Goal: Navigation & Orientation: Go to known website

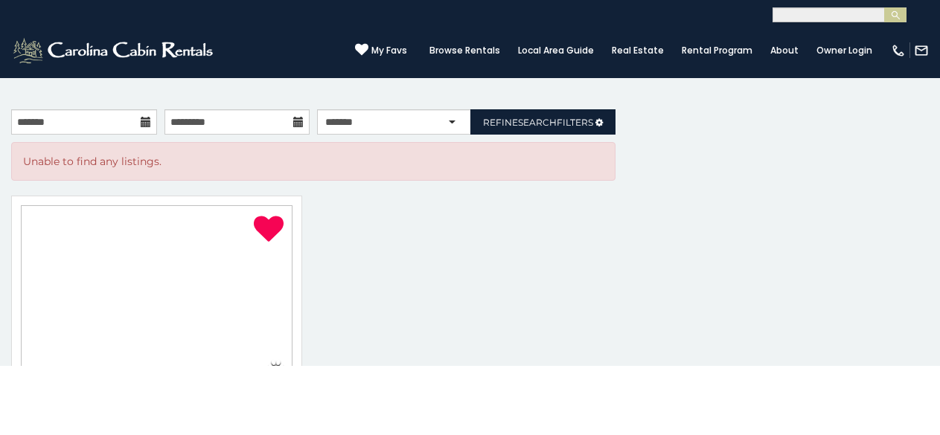
click at [0, 0] on button "×" at bounding box center [0, 0] width 0 height 0
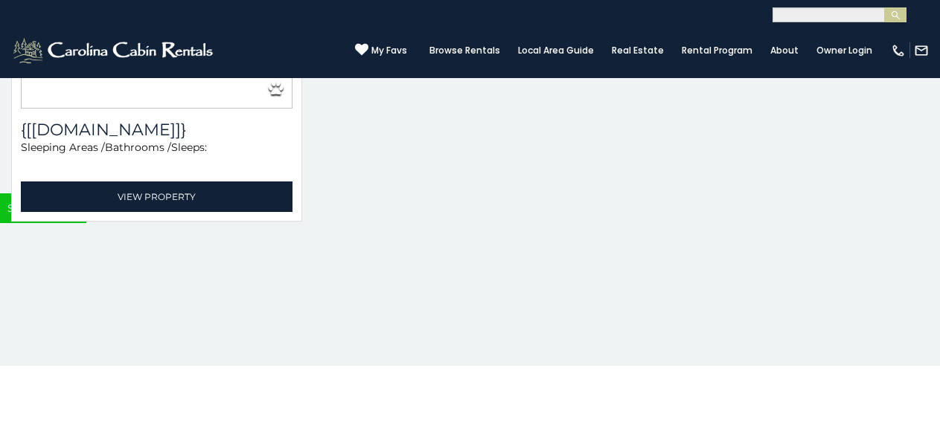
scroll to position [449, 0]
drag, startPoint x: 449, startPoint y: 366, endPoint x: 257, endPoint y: 383, distance: 193.5
click at [413, 366] on body "**********" at bounding box center [470, 183] width 940 height 366
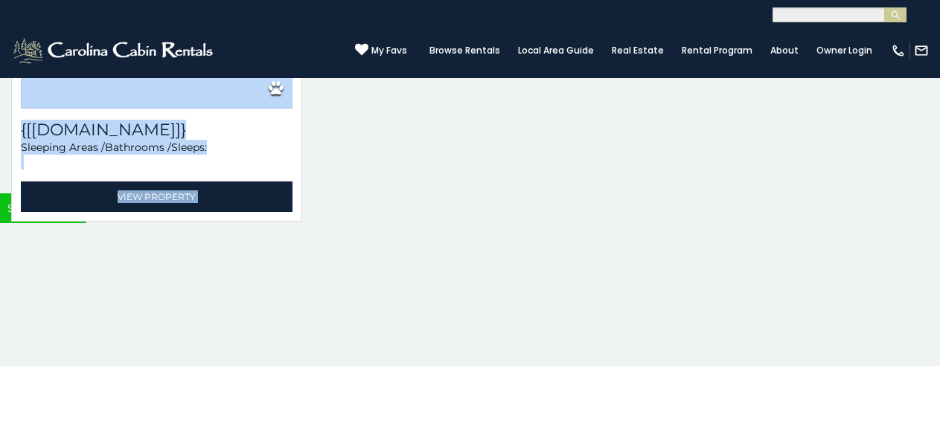
click at [0, 0] on button "×" at bounding box center [0, 0] width 0 height 0
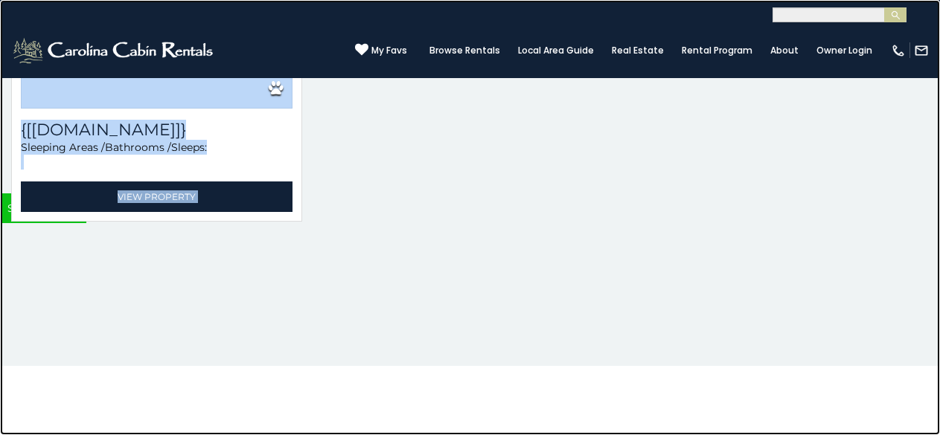
click at [262, 127] on link at bounding box center [470, 217] width 940 height 435
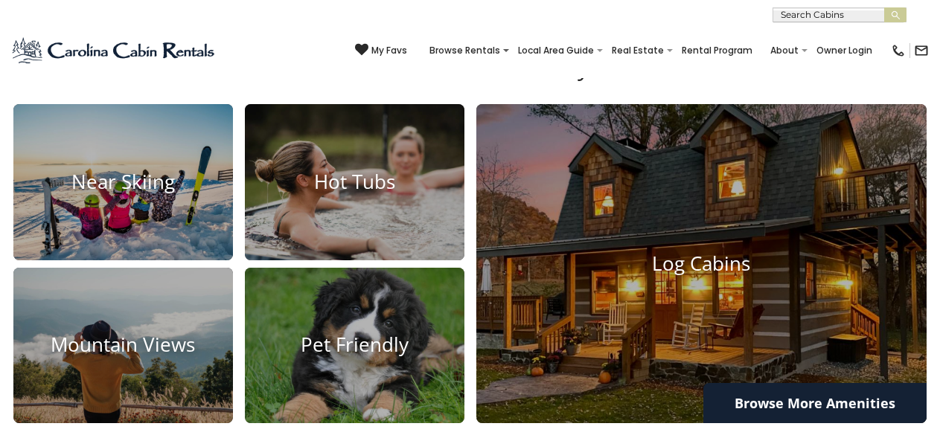
scroll to position [926, 0]
